Goal: Task Accomplishment & Management: Manage account settings

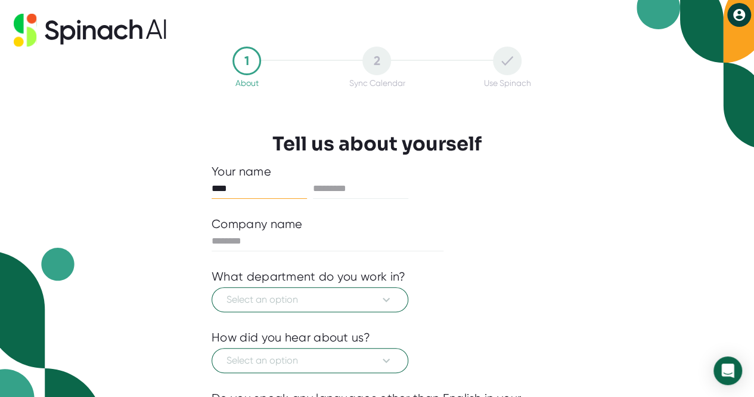
type input "****"
type input "******"
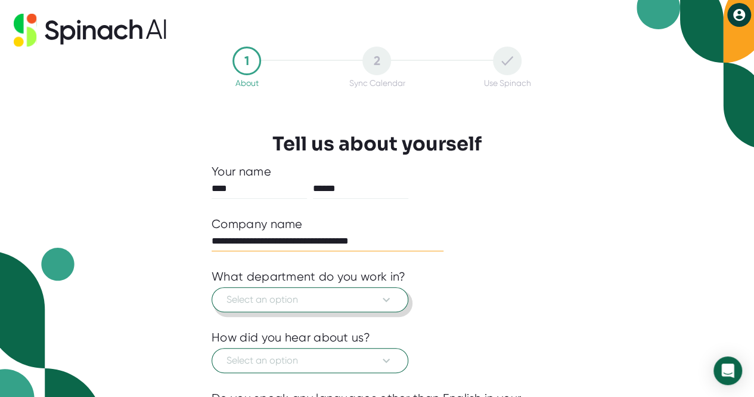
type input "**********"
click at [286, 296] on span "Select an option" at bounding box center [310, 299] width 167 height 14
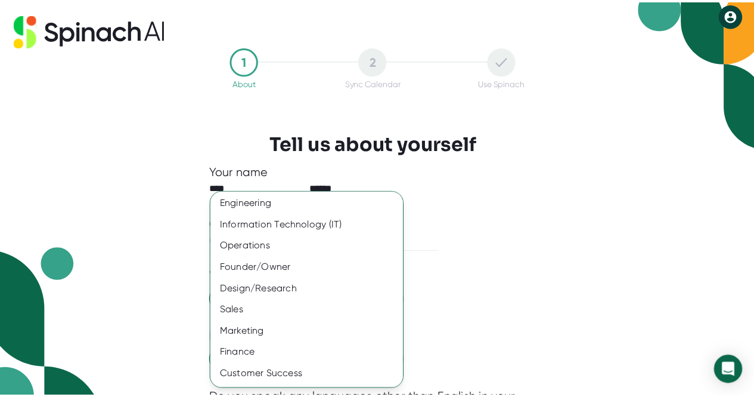
scroll to position [14, 0]
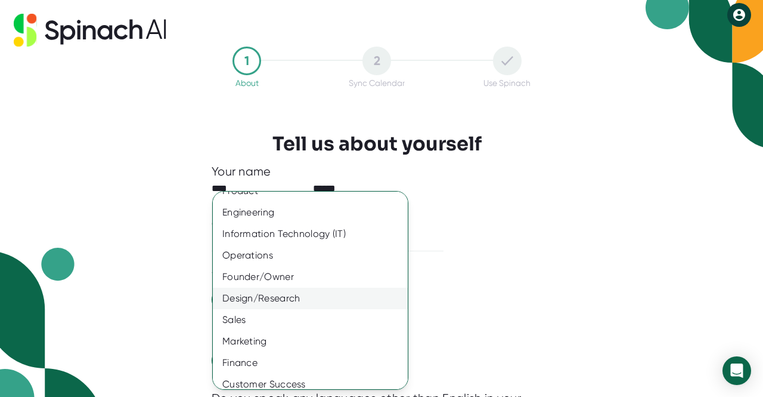
click at [314, 299] on div "Design/Research" at bounding box center [315, 297] width 204 height 21
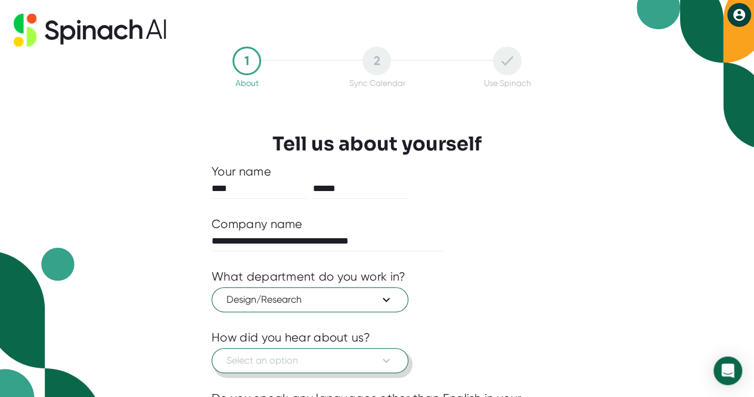
click at [326, 358] on span "Select an option" at bounding box center [310, 360] width 167 height 14
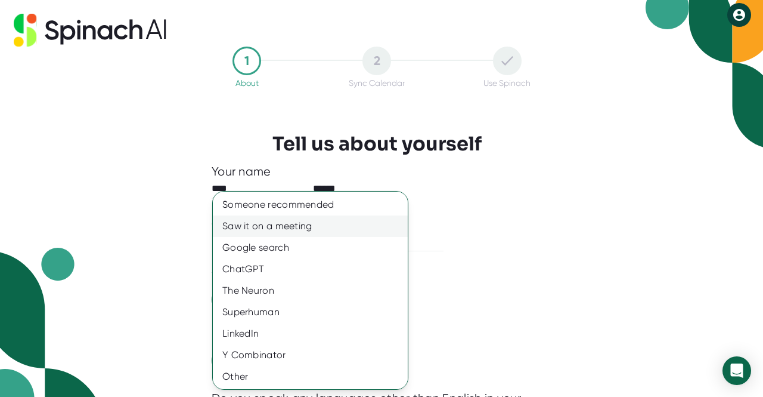
click at [345, 226] on div "Saw it on a meeting" at bounding box center [315, 225] width 204 height 21
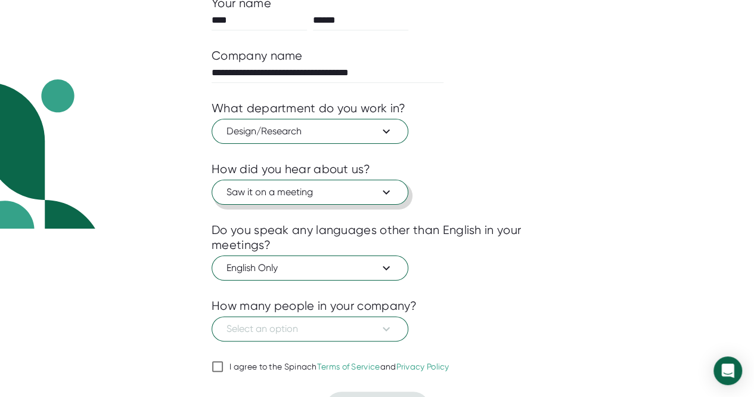
scroll to position [194, 0]
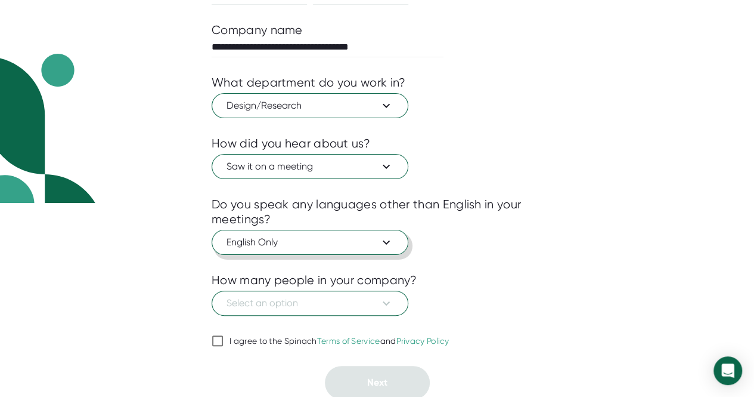
click at [391, 246] on icon at bounding box center [386, 242] width 14 height 14
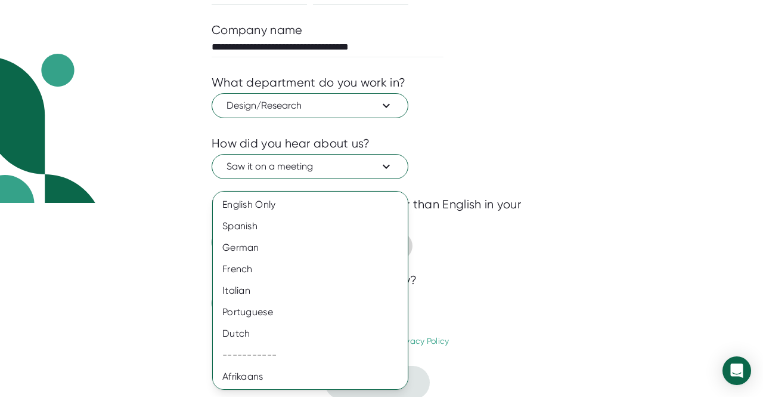
click at [474, 238] on div at bounding box center [381, 198] width 763 height 397
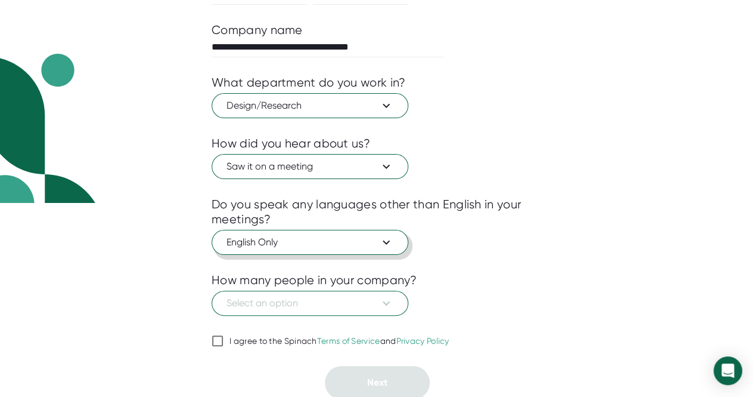
click at [222, 341] on input "I agree to the Spinach Terms of Service and Privacy Policy" at bounding box center [218, 340] width 12 height 14
checkbox input "true"
click at [333, 307] on span "Select an option" at bounding box center [310, 303] width 167 height 14
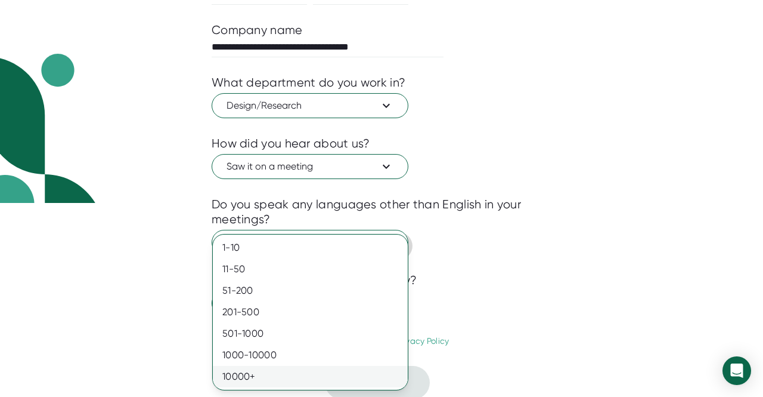
click at [280, 376] on div "10000+" at bounding box center [310, 376] width 195 height 21
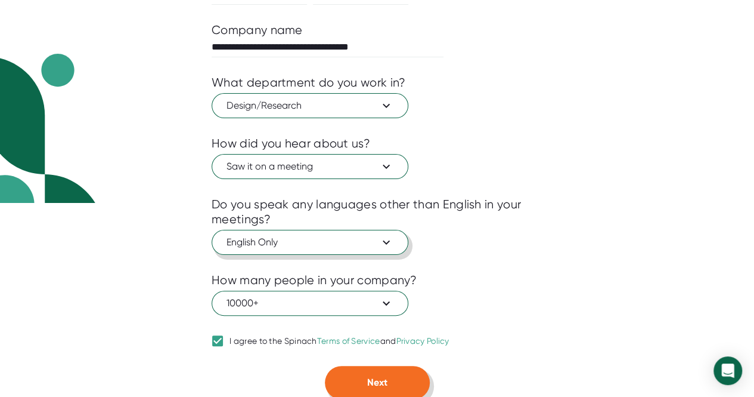
click at [355, 385] on button "Next" at bounding box center [377, 382] width 105 height 33
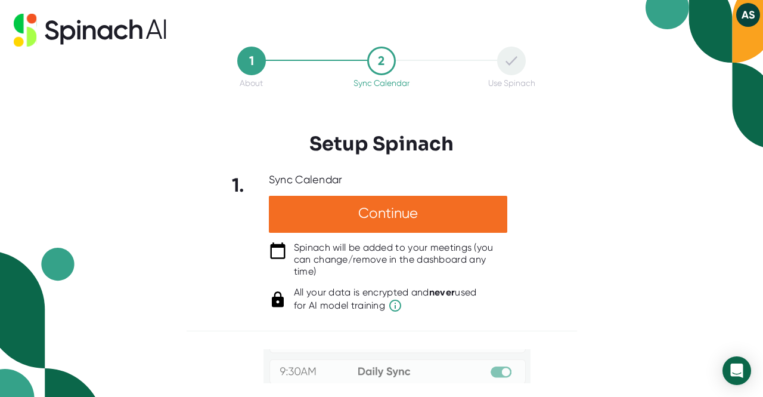
scroll to position [0, 0]
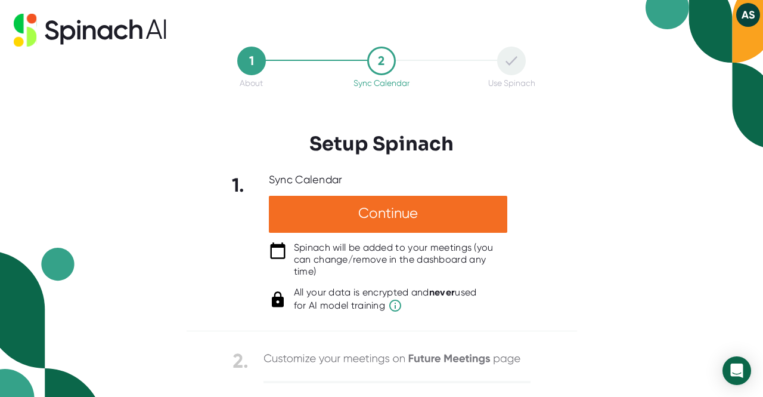
click at [732, 15] on img at bounding box center [704, 74] width 117 height 149
click at [733, 15] on img at bounding box center [704, 74] width 117 height 149
click at [749, 13] on button "AS" at bounding box center [748, 15] width 24 height 24
click at [749, 13] on div at bounding box center [381, 198] width 763 height 397
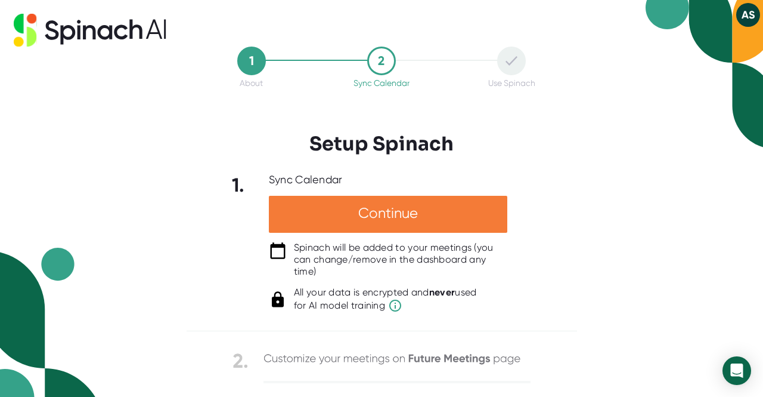
click at [406, 202] on div "Continue" at bounding box center [388, 214] width 239 height 37
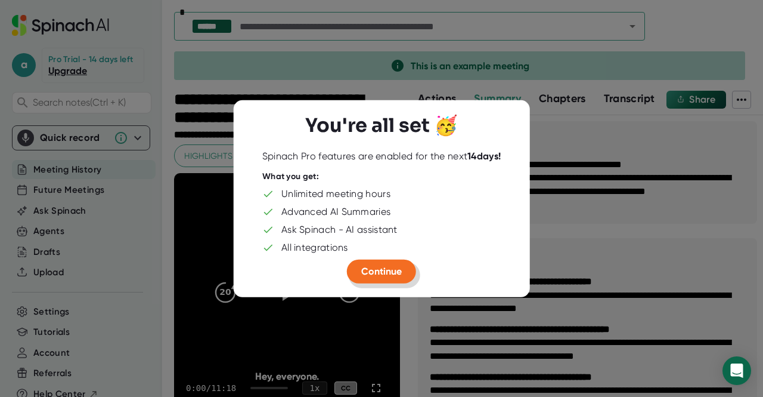
click at [377, 267] on span "Continue" at bounding box center [381, 270] width 41 height 11
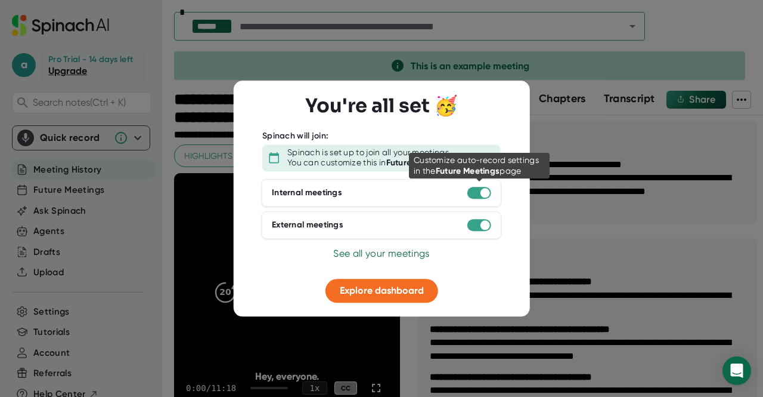
click at [472, 195] on div at bounding box center [480, 193] width 24 height 12
click at [472, 191] on div at bounding box center [480, 193] width 24 height 12
drag, startPoint x: 476, startPoint y: 193, endPoint x: 468, endPoint y: 194, distance: 8.5
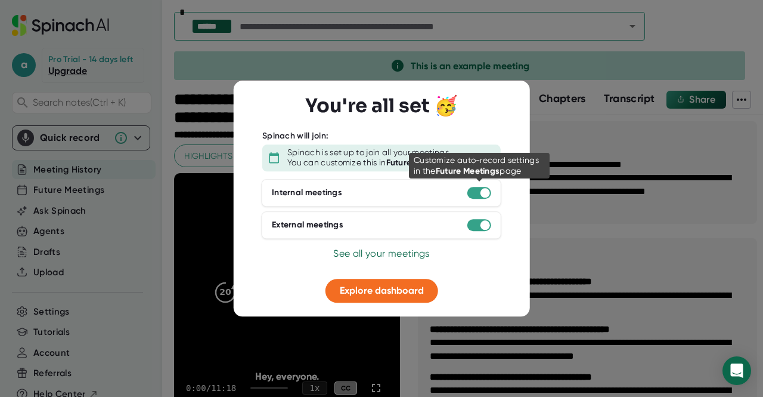
click at [468, 194] on div at bounding box center [480, 193] width 24 height 12
click at [490, 191] on div at bounding box center [480, 193] width 24 height 12
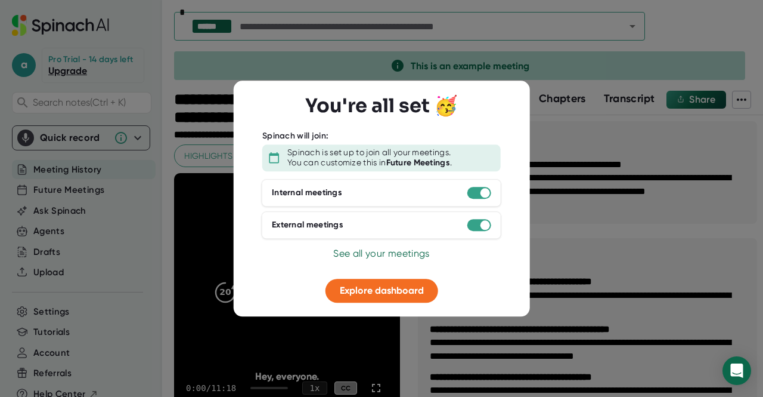
drag, startPoint x: 485, startPoint y: 193, endPoint x: 468, endPoint y: 199, distance: 18.3
click at [468, 199] on div "Internal meetings" at bounding box center [382, 192] width 240 height 27
click at [389, 286] on span "Explore dashboard" at bounding box center [382, 289] width 84 height 11
